Goal: Information Seeking & Learning: Learn about a topic

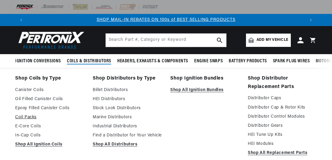
scroll to position [24, 0]
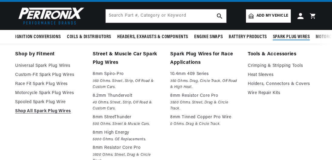
click at [288, 35] on span "Spark Plug Wires" at bounding box center [291, 37] width 37 height 6
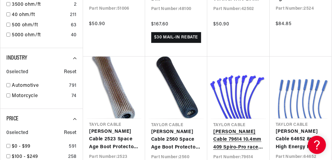
scroll to position [0, 278]
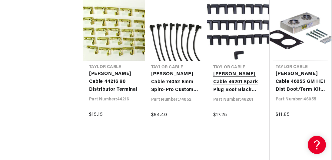
scroll to position [1285, 0]
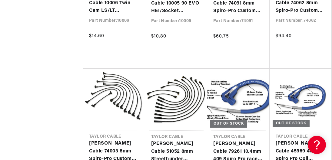
scroll to position [2278, 0]
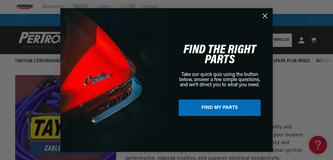
click at [266, 14] on icon "Close dialog" at bounding box center [265, 16] width 4 height 4
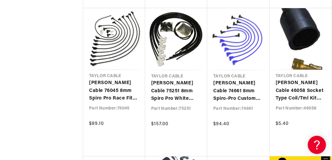
scroll to position [1769, 0]
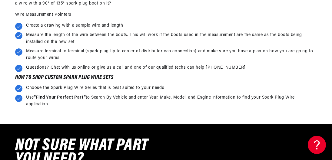
scroll to position [0, 555]
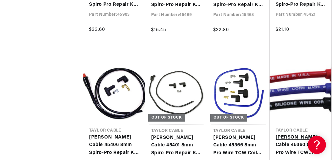
scroll to position [4511, 0]
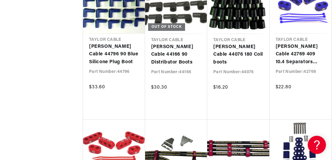
scroll to position [4948, 0]
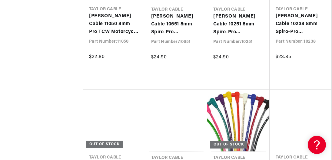
scroll to position [0, 278]
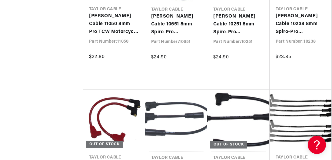
scroll to position [5869, 0]
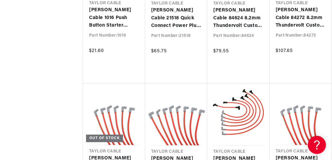
scroll to position [6717, 0]
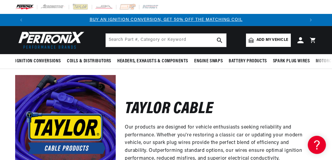
click at [27, 5] on img at bounding box center [24, 7] width 19 height 7
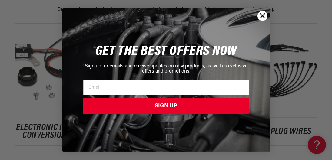
scroll to position [1473, 0]
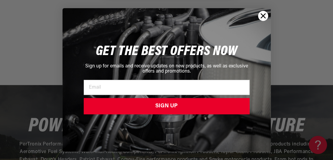
drag, startPoint x: 332, startPoint y: 8, endPoint x: 313, endPoint y: 114, distance: 108.1
click at [265, 15] on circle "Close dialog" at bounding box center [263, 16] width 10 height 10
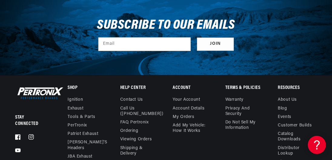
scroll to position [0, 0]
